Goal: Download file/media

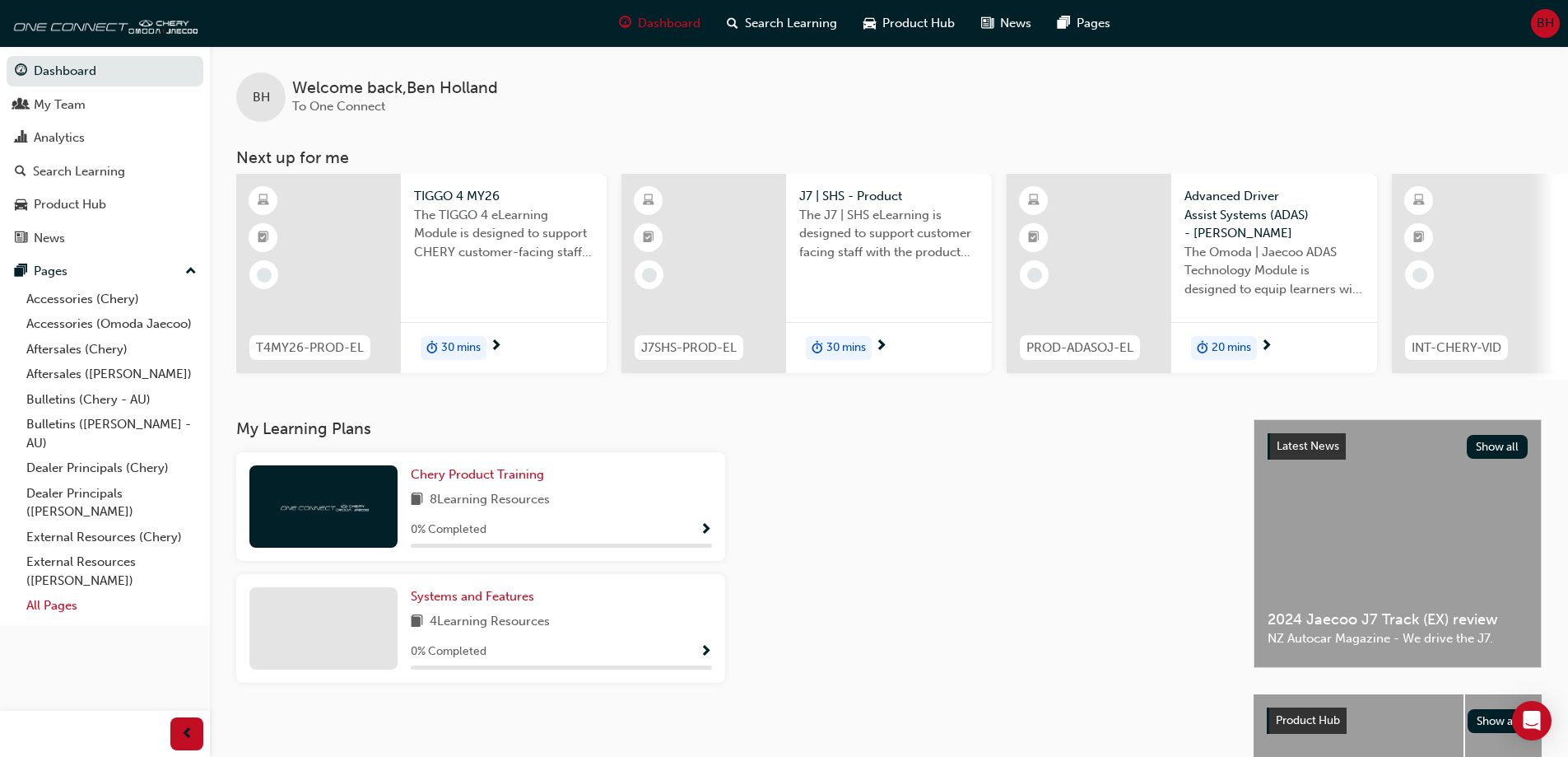
click at [47, 605] on link "All Pages" at bounding box center [111, 606] width 183 height 26
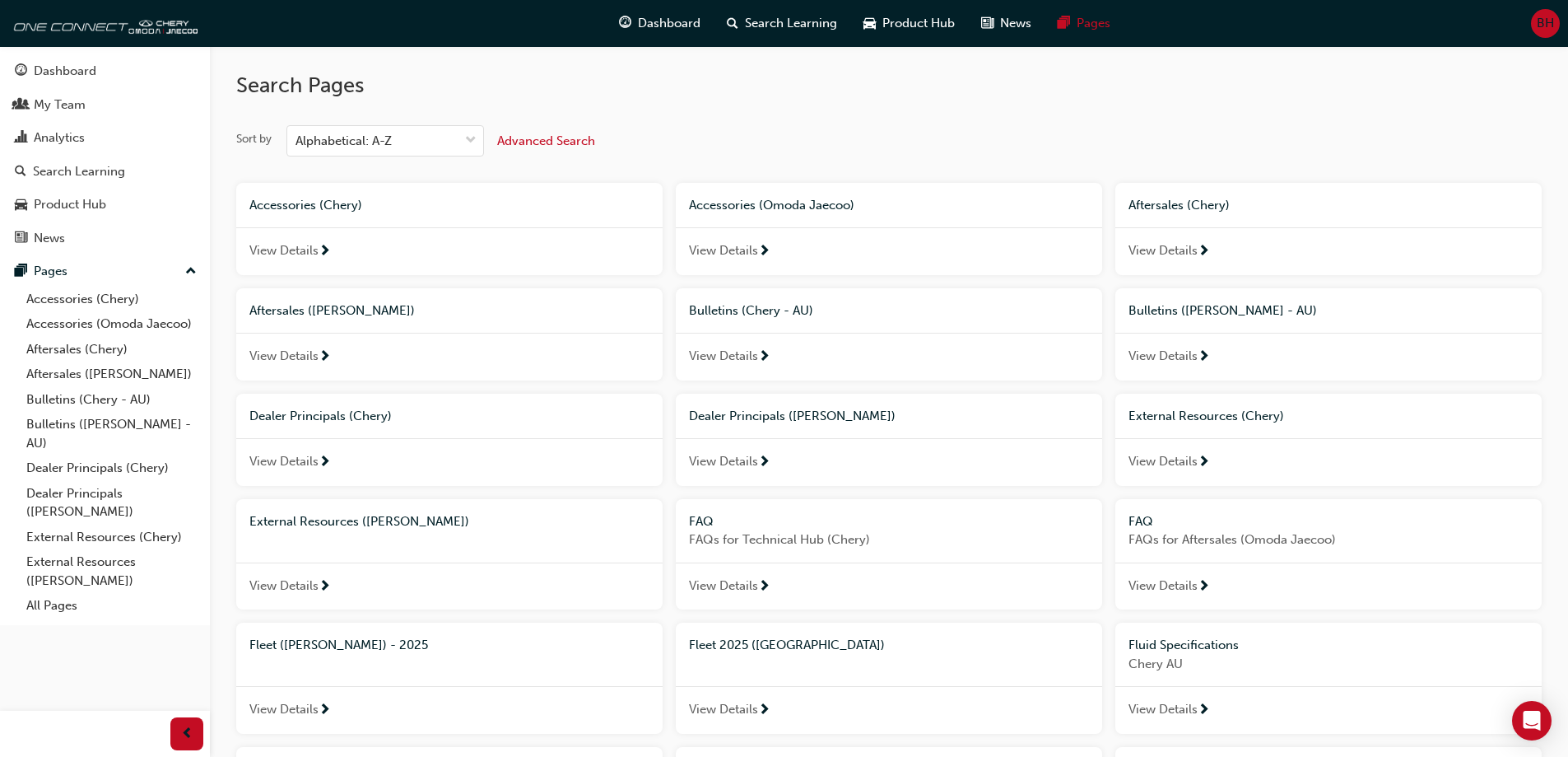
click at [733, 242] on span "View Details" at bounding box center [723, 251] width 69 height 19
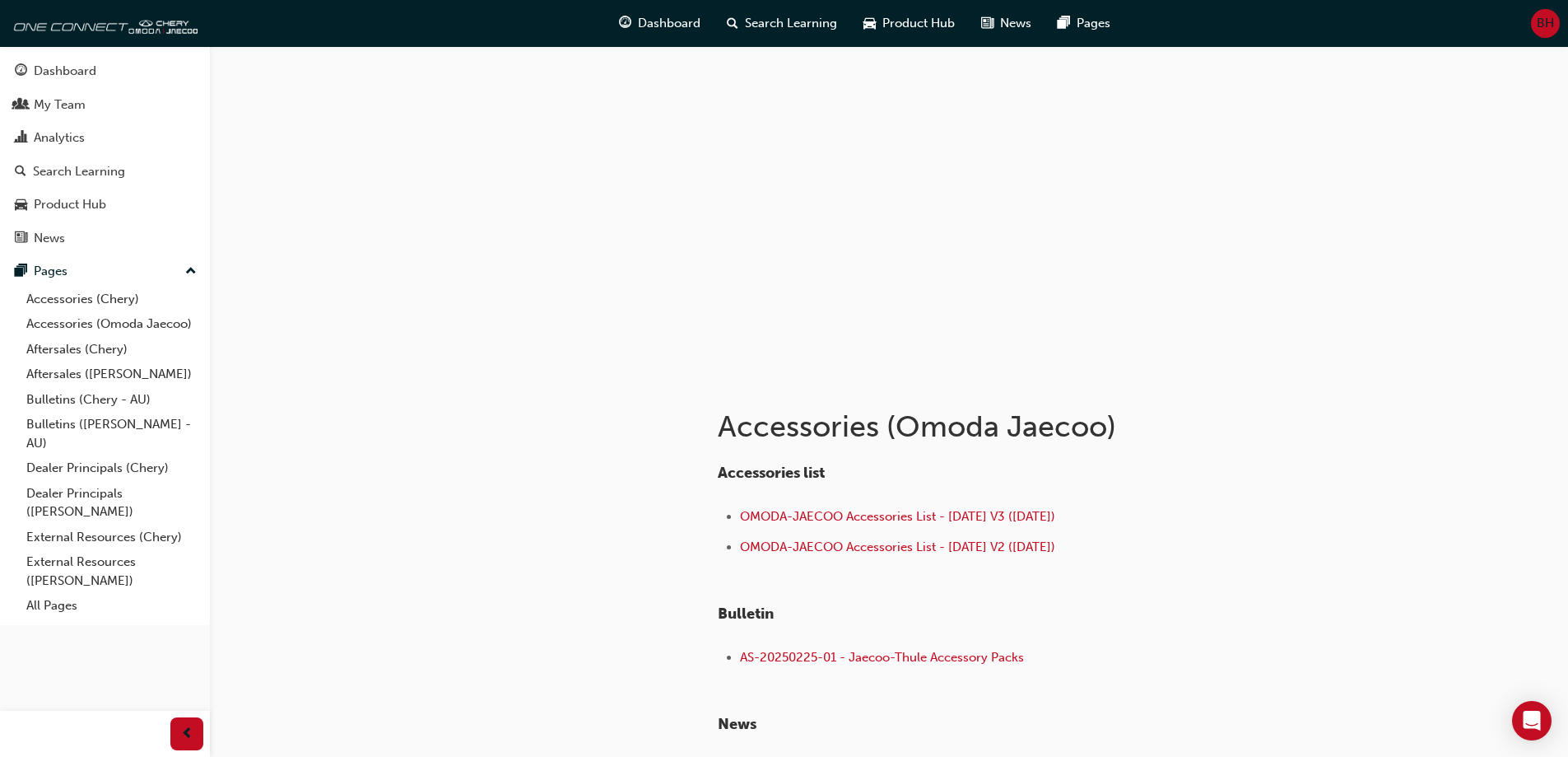
click at [1018, 508] on li "OMODA-JAECOO Accessories List - [DATE] V3 ([DATE])" at bounding box center [996, 518] width 513 height 24
click at [1013, 518] on span "OMODA-JAECOO Accessories List - [DATE] V3 ([DATE])" at bounding box center [897, 516] width 315 height 15
